Goal: Find specific page/section

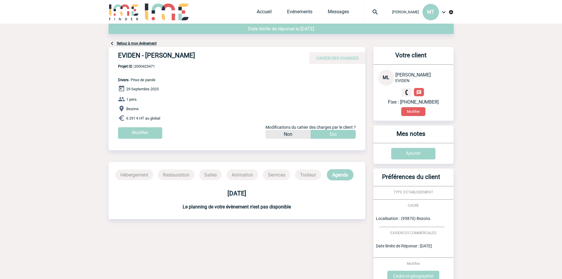
drag, startPoint x: 208, startPoint y: 55, endPoint x: 147, endPoint y: 53, distance: 60.2
click at [147, 53] on h4 "EVIDEN - [PERSON_NAME]" at bounding box center [206, 57] width 177 height 10
copy h4 "[PERSON_NAME]"
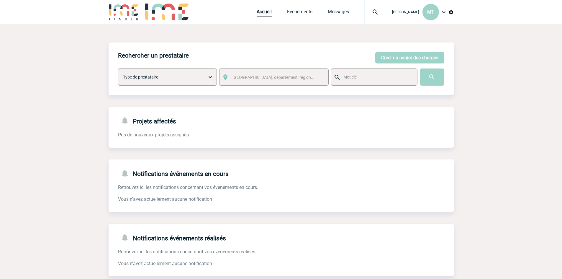
click at [373, 11] on img at bounding box center [375, 12] width 21 height 7
type input "[PERSON_NAME]"
click at [371, 13] on img at bounding box center [375, 12] width 21 height 7
drag, startPoint x: 375, startPoint y: 11, endPoint x: 369, endPoint y: 14, distance: 6.5
click at [374, 10] on img at bounding box center [375, 12] width 21 height 7
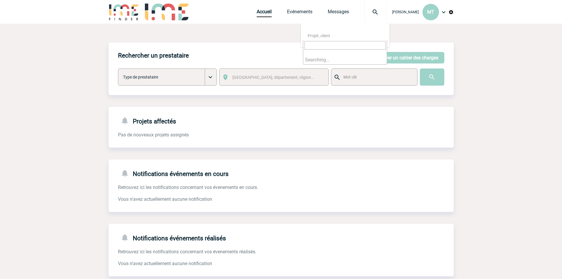
click at [342, 42] on input "search" at bounding box center [345, 45] width 81 height 9
type input "2000425471"
select select "24972"
